Goal: Manage account settings

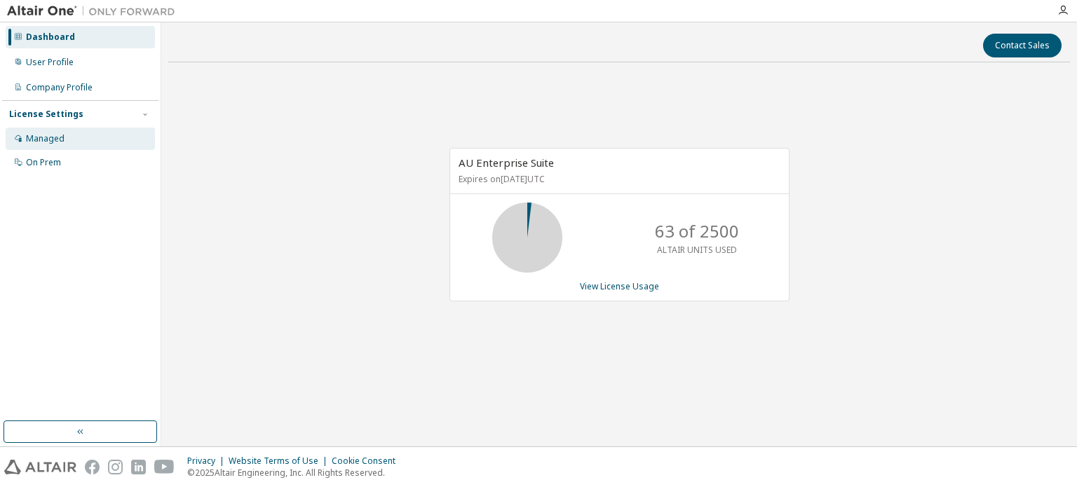
click at [50, 142] on div "Managed" at bounding box center [45, 138] width 39 height 11
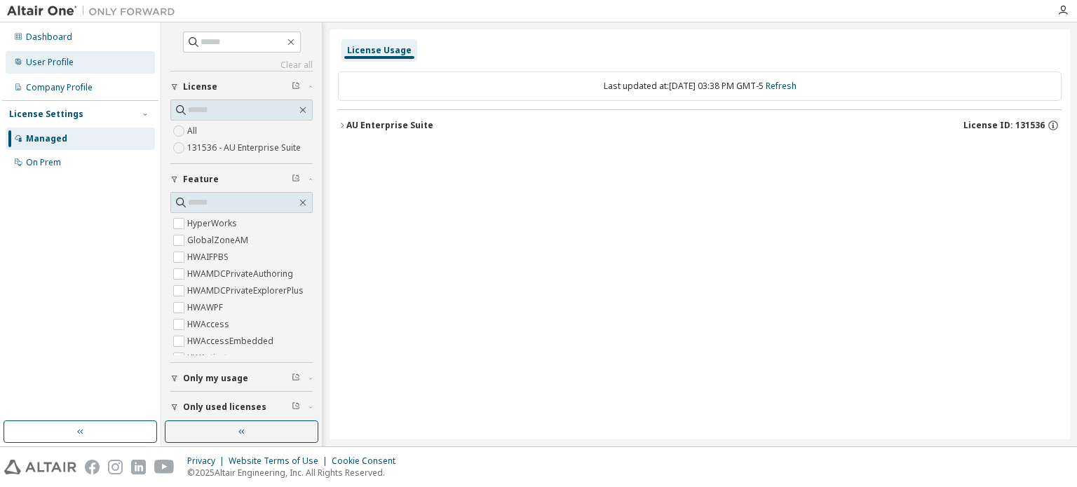
click at [36, 62] on div "User Profile" at bounding box center [50, 62] width 48 height 11
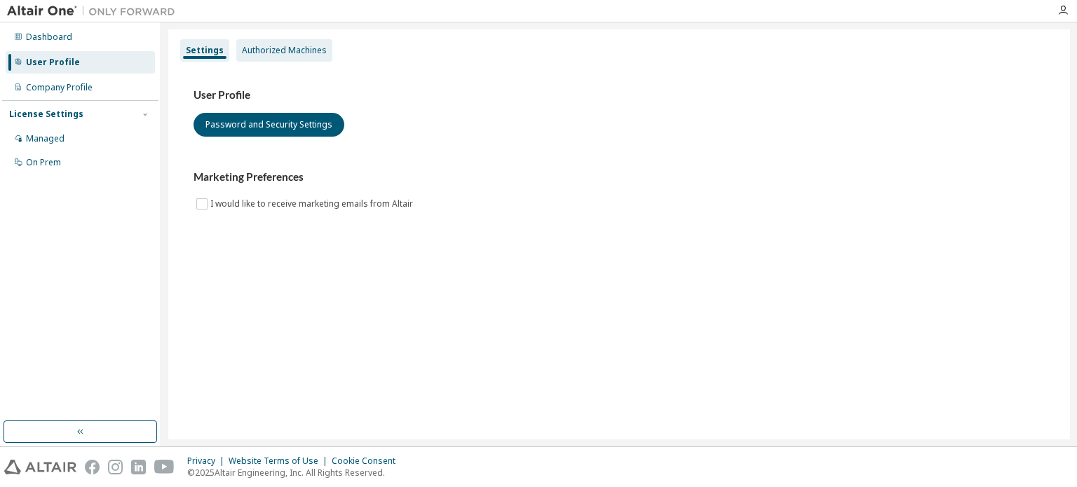
click at [259, 58] on div "Authorized Machines" at bounding box center [284, 50] width 96 height 22
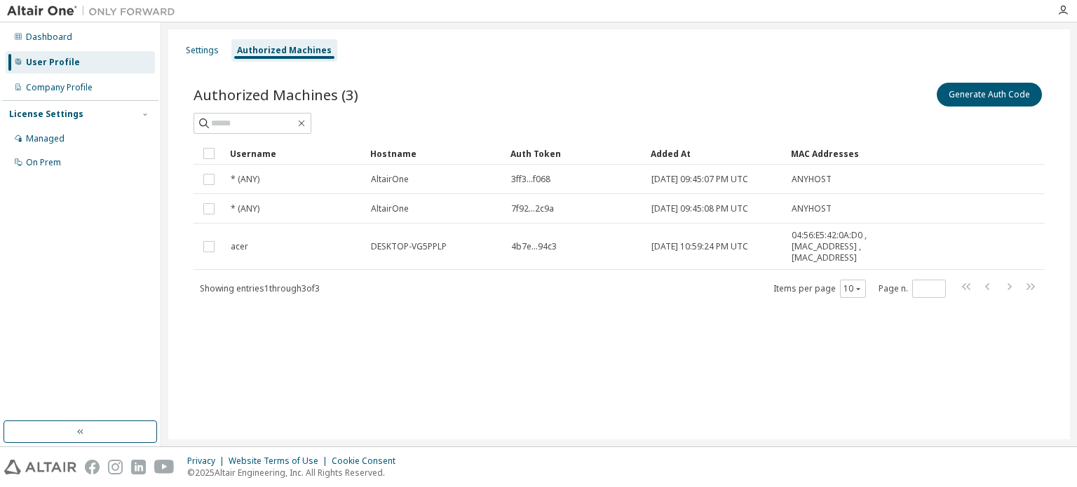
click at [1007, 78] on div "Authorized Machines (3) Generate Auth Code Clear Load Save Save As Field Operat…" at bounding box center [619, 199] width 885 height 272
click at [982, 101] on button "Generate Auth Code" at bounding box center [989, 95] width 105 height 24
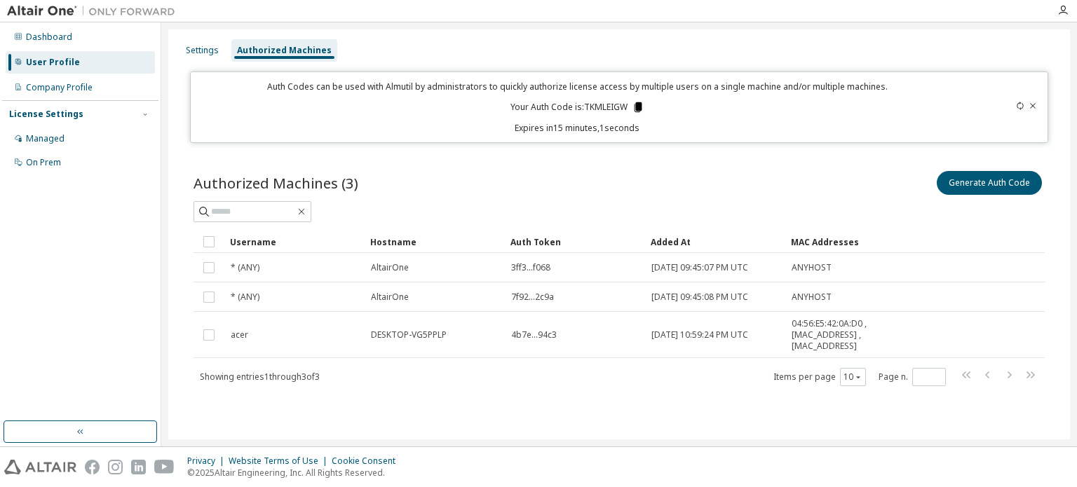
click at [637, 104] on icon at bounding box center [638, 107] width 8 height 10
